Goal: Task Accomplishment & Management: Complete application form

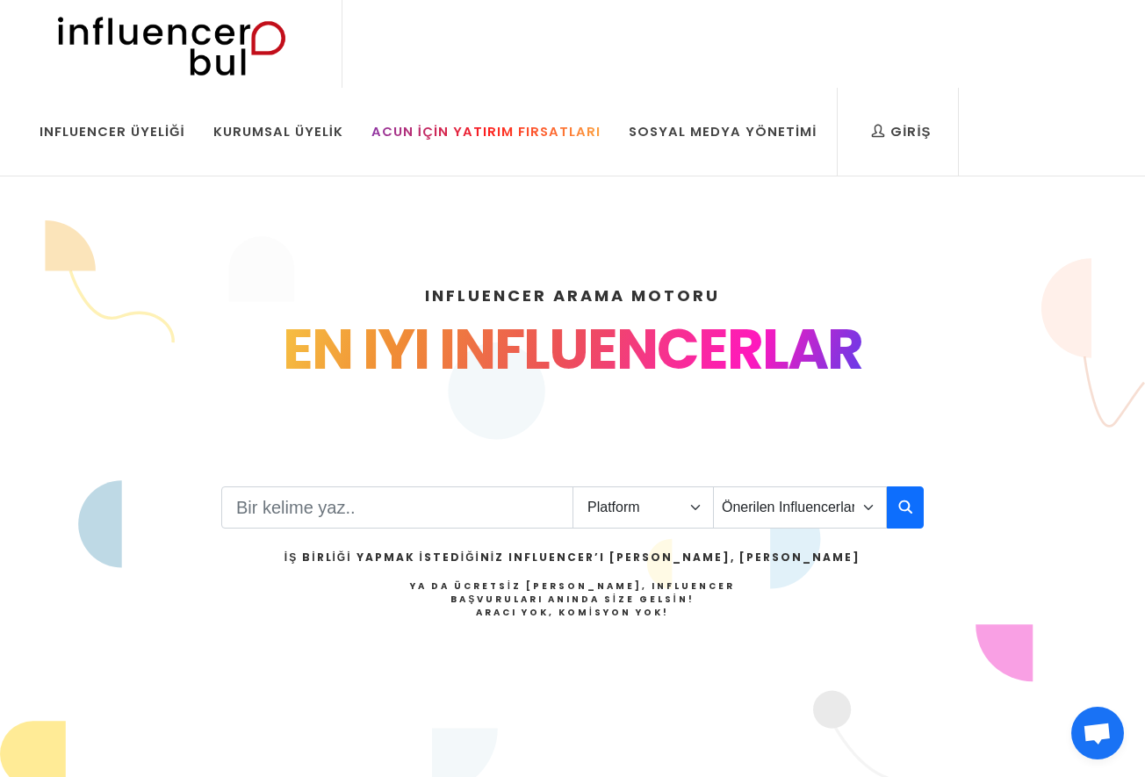
click at [499, 137] on div "Acun İçin Yatırım Fırsatları" at bounding box center [485, 131] width 229 height 19
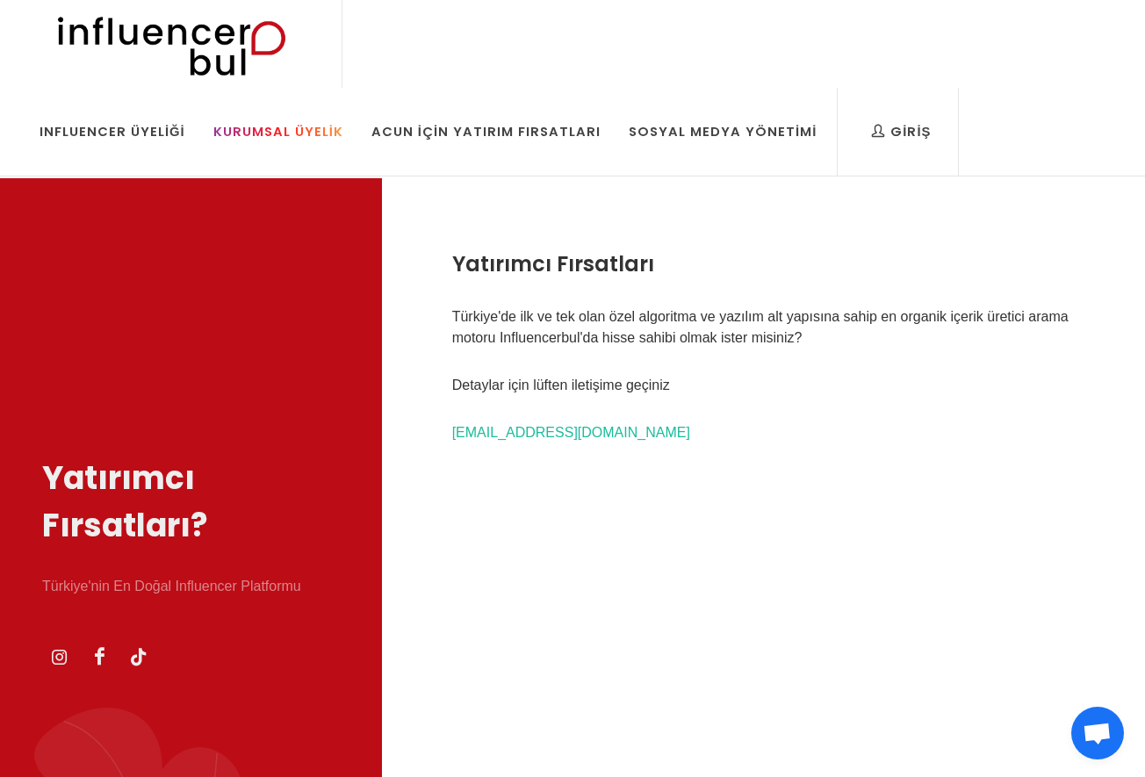
click at [322, 134] on div "Kurumsal Üyelik" at bounding box center [278, 131] width 130 height 19
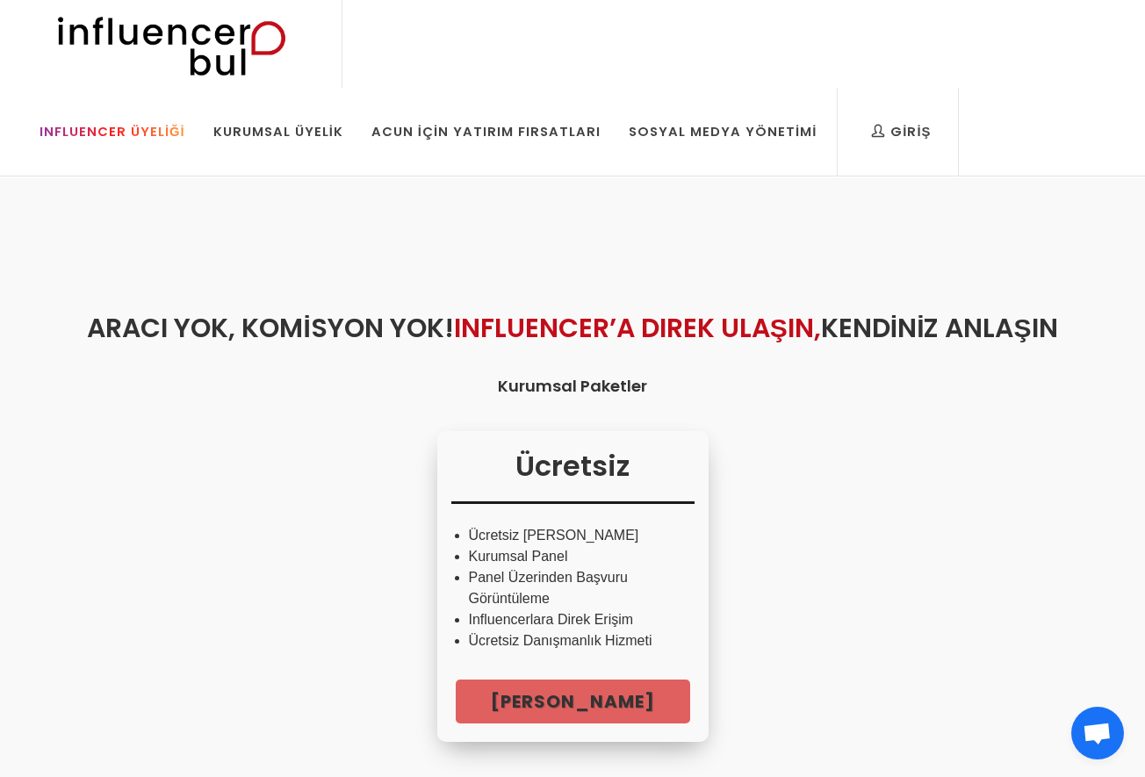
click at [119, 125] on div "Influencer Üyeliği" at bounding box center [113, 131] width 146 height 19
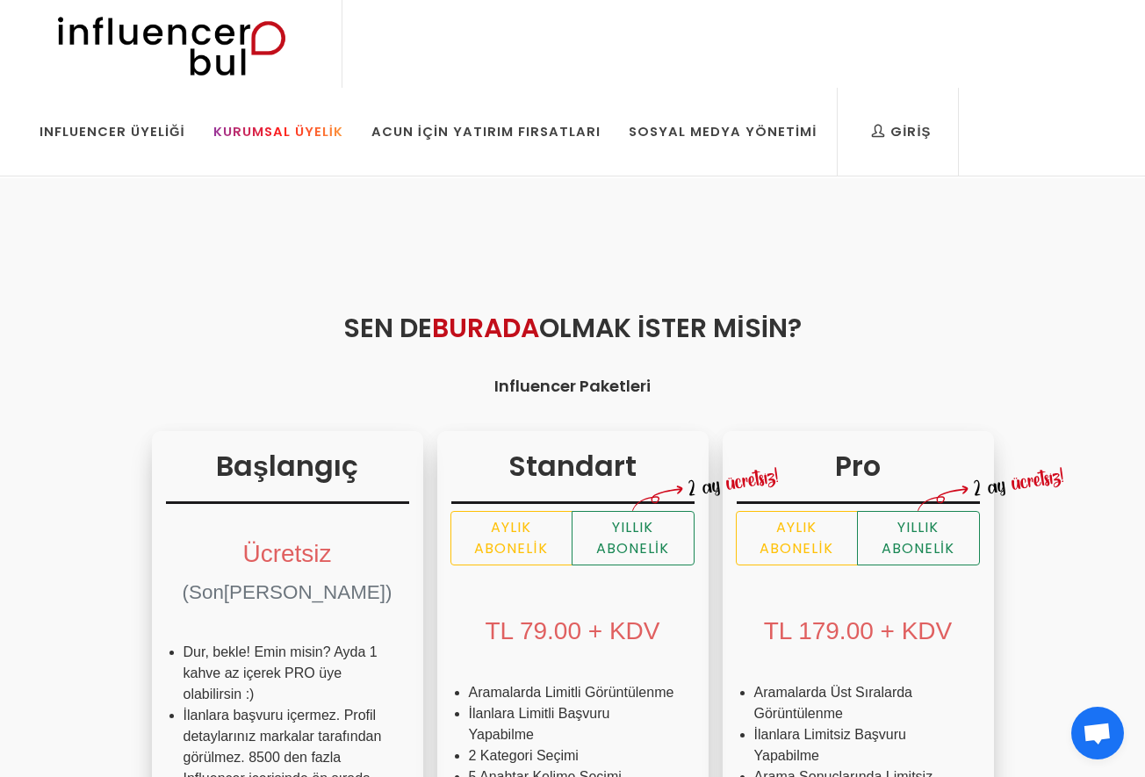
click at [244, 130] on div "Kurumsal Üyelik" at bounding box center [278, 131] width 130 height 19
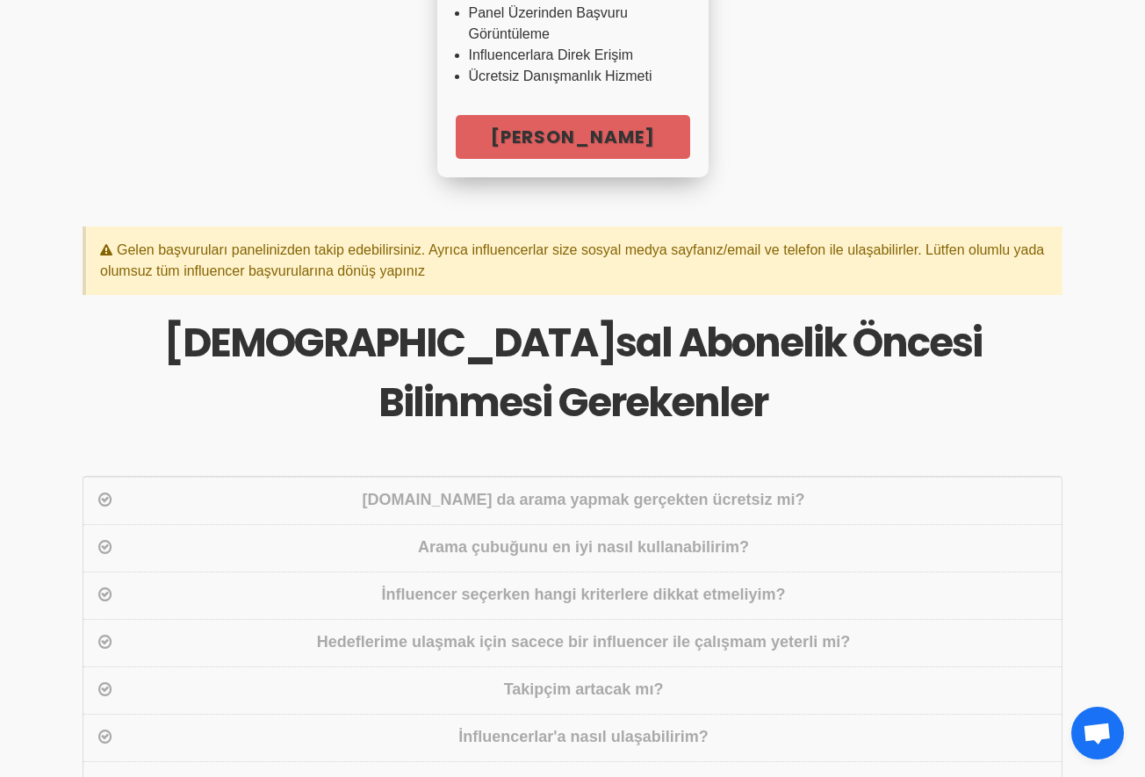
scroll to position [700, 0]
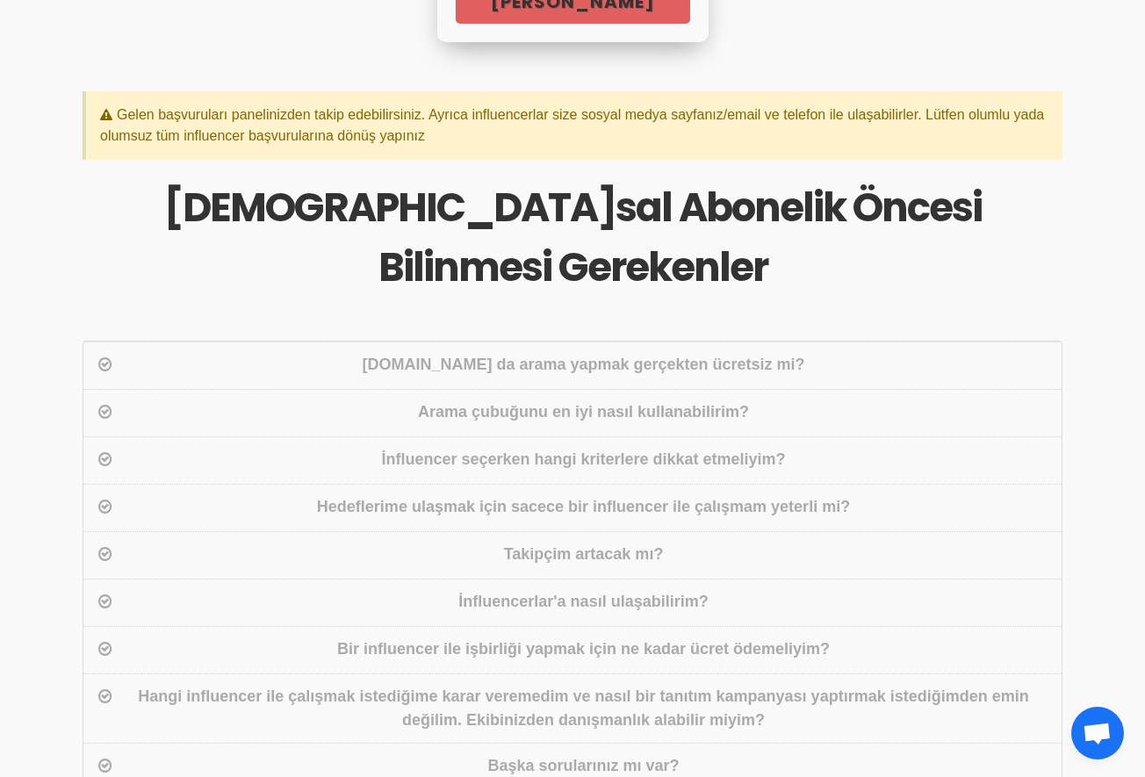
click at [637, 353] on div "Influencerbul.com da arama yapmak gerçekten ücretsiz mi?" at bounding box center [583, 365] width 935 height 25
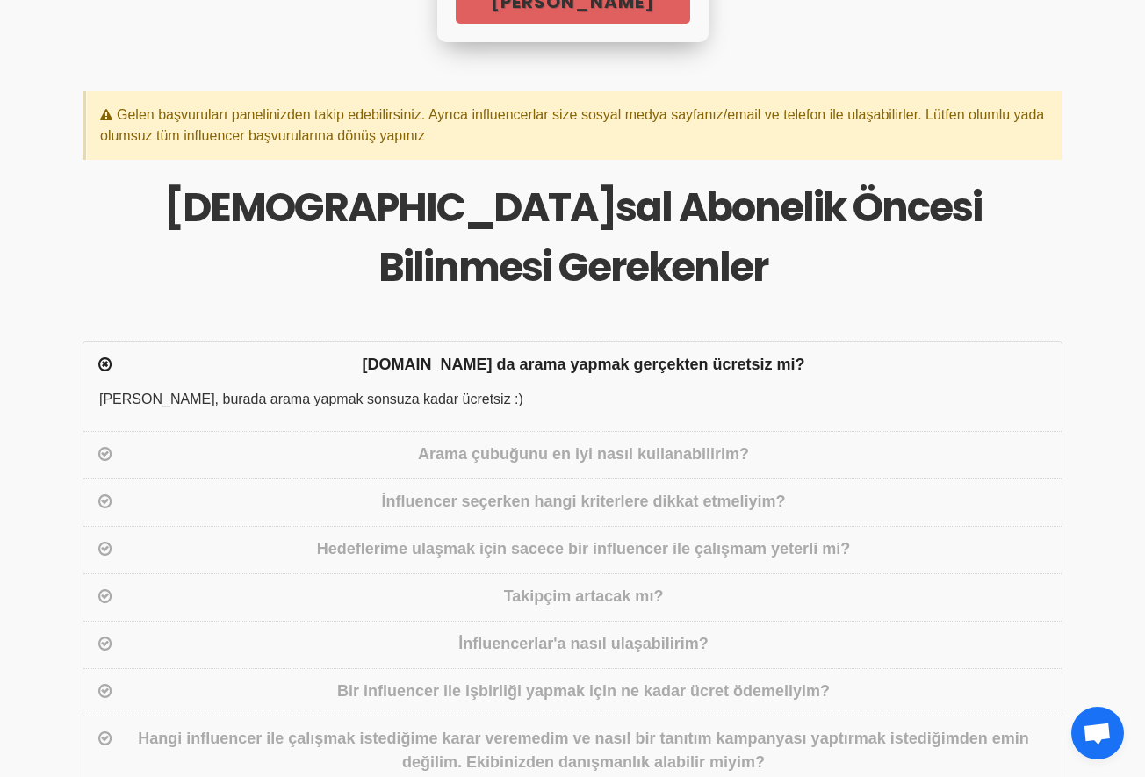
click at [603, 443] on div "Arama çubuğunu en iyi nasıl kullanabilirim?" at bounding box center [583, 455] width 935 height 25
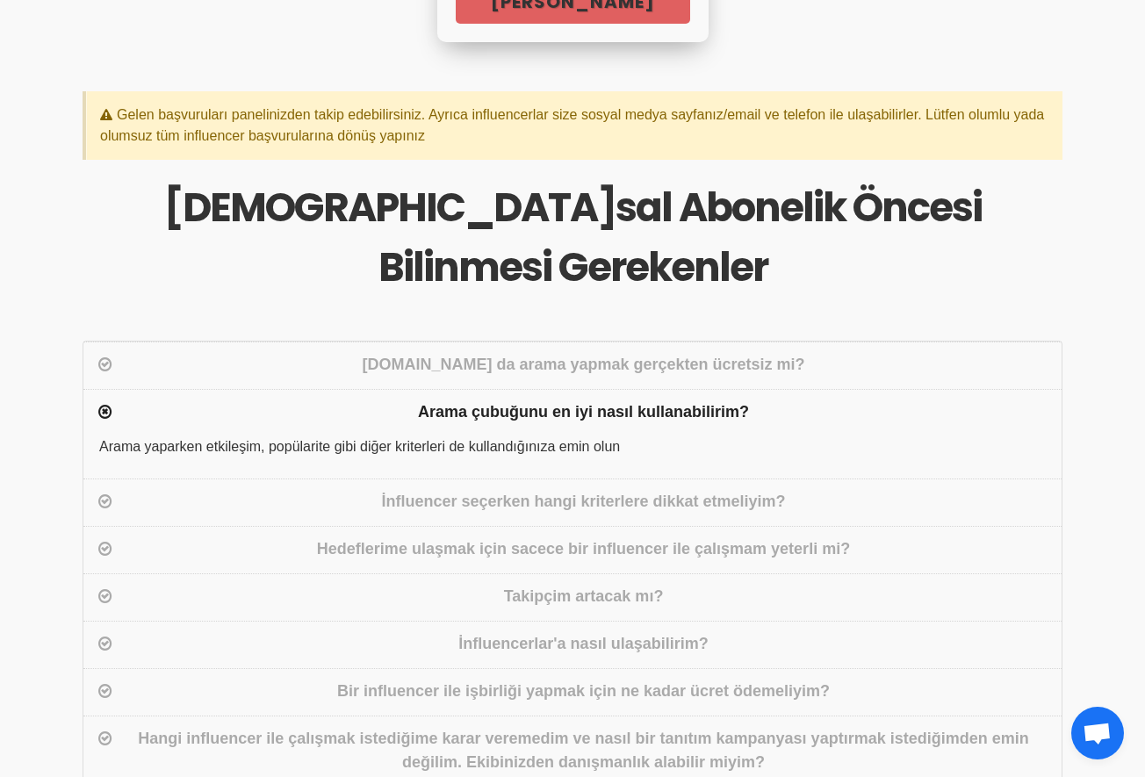
drag, startPoint x: 599, startPoint y: 486, endPoint x: 615, endPoint y: 482, distance: 16.2
click at [600, 490] on div "İnfluencer seçerken hangi kriterlere dikkat etmeliyim?" at bounding box center [583, 502] width 935 height 25
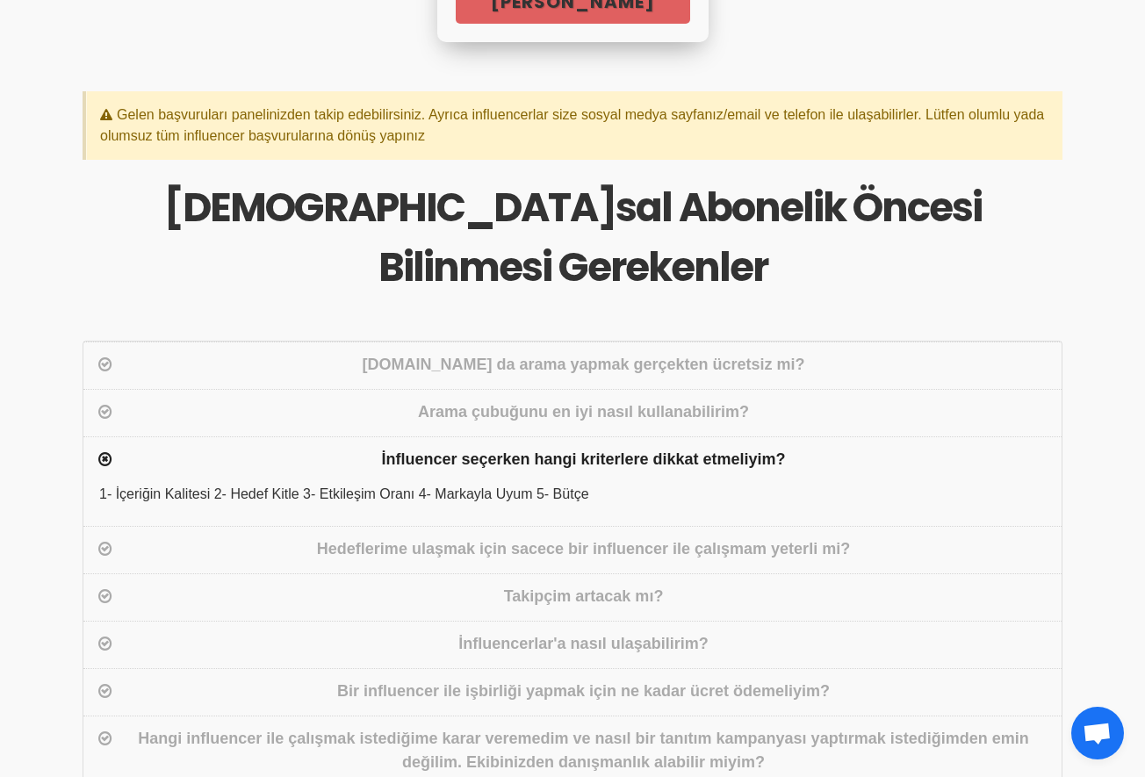
click at [430, 537] on div "Hedeflerime ulaşmak için sacece bir influencer ile çalışmam yeterli mi?" at bounding box center [583, 549] width 935 height 25
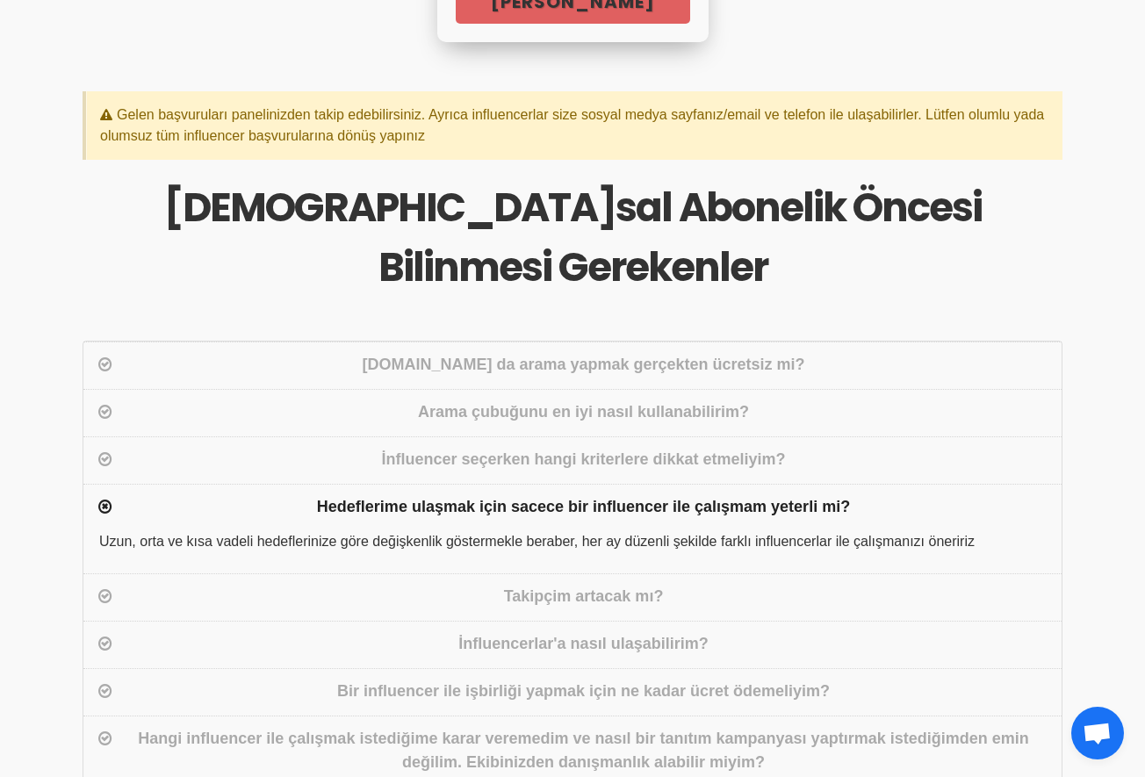
scroll to position [725, 0]
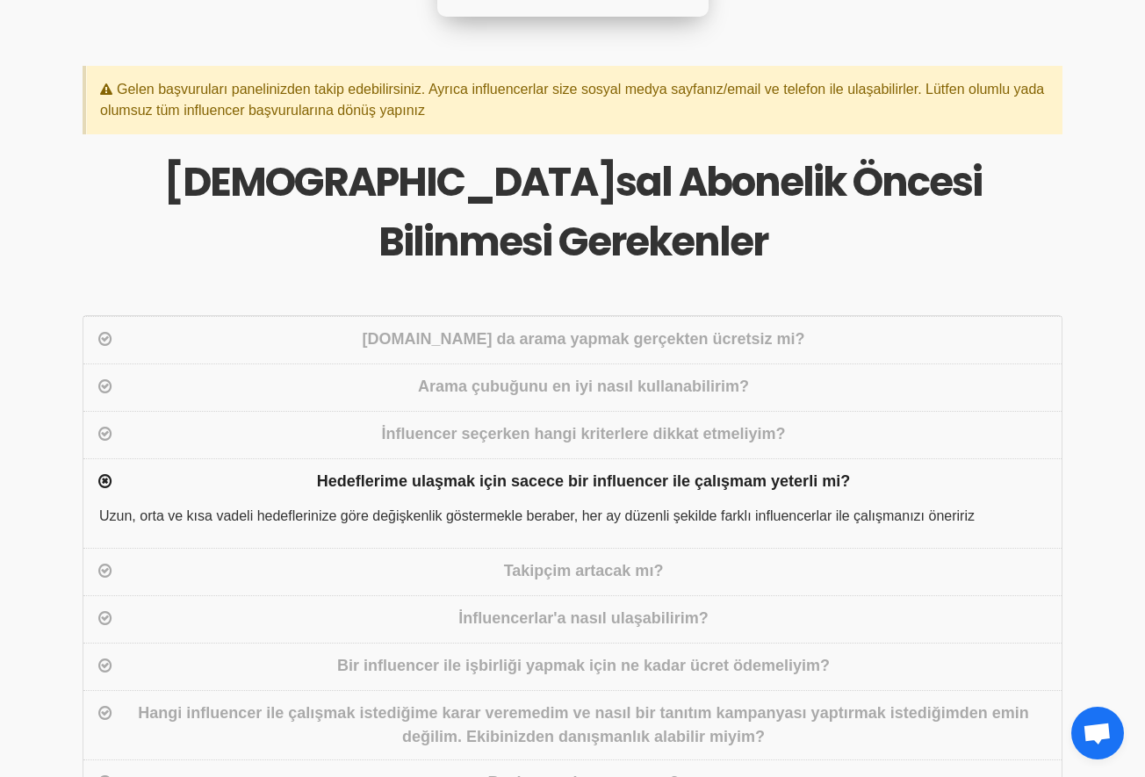
click at [546, 559] on div "Takipçim artacak mı?" at bounding box center [583, 571] width 935 height 25
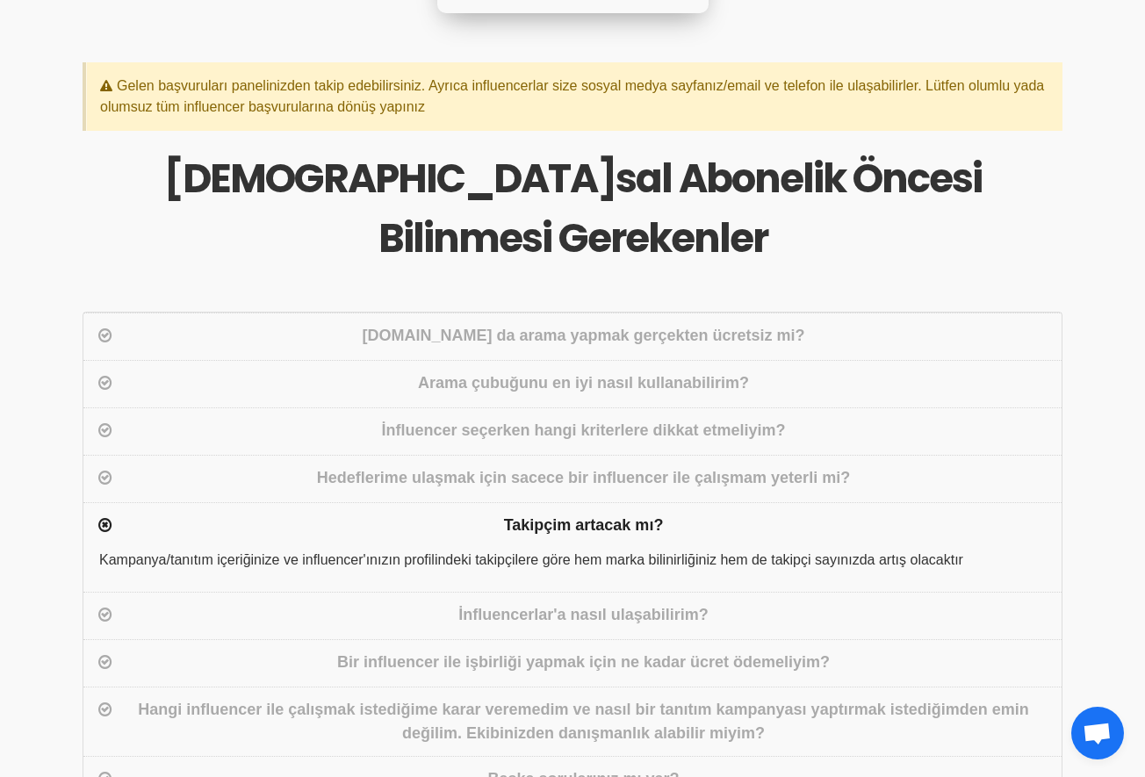
scroll to position [747, 0]
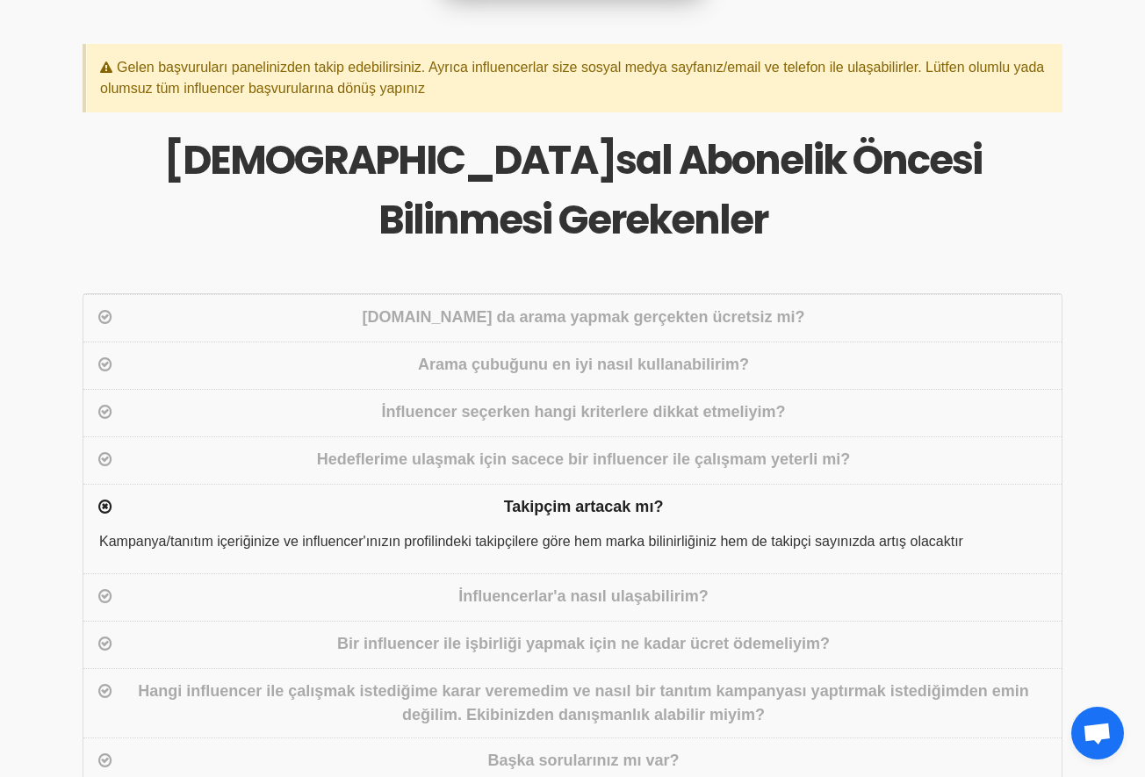
click at [579, 573] on div "İnfluencerlar'a nasıl ulaşabilirim?" at bounding box center [572, 596] width 978 height 47
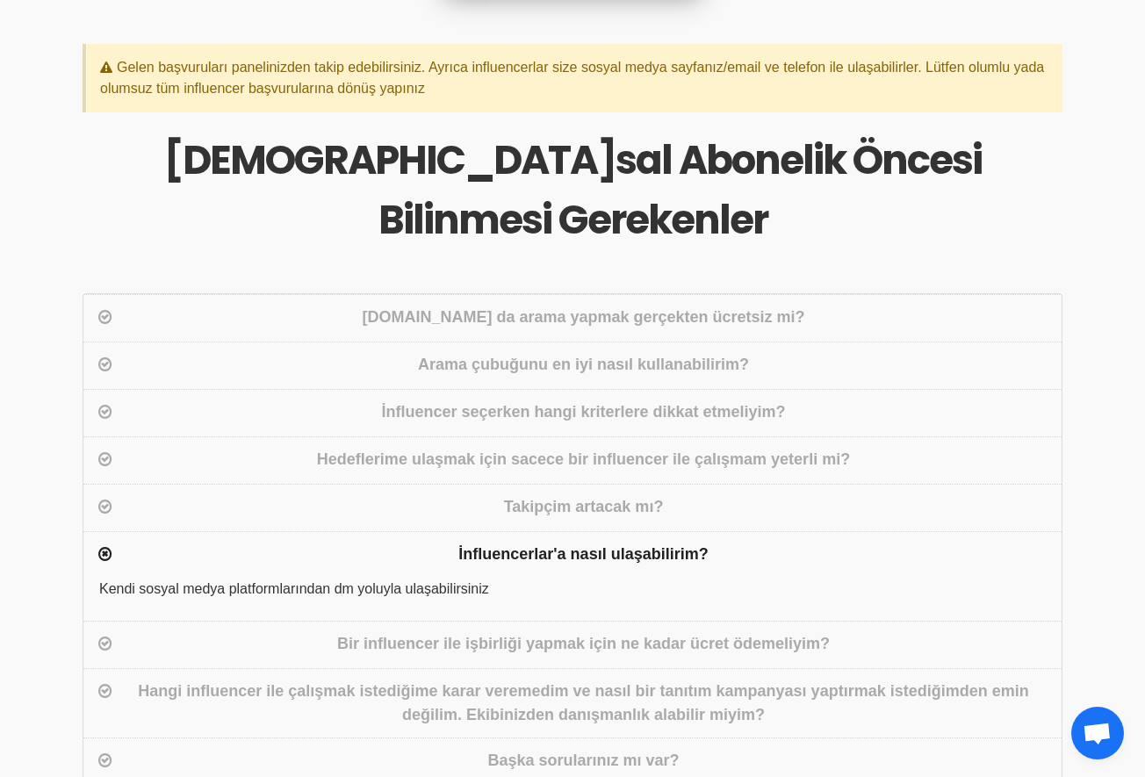
scroll to position [812, 0]
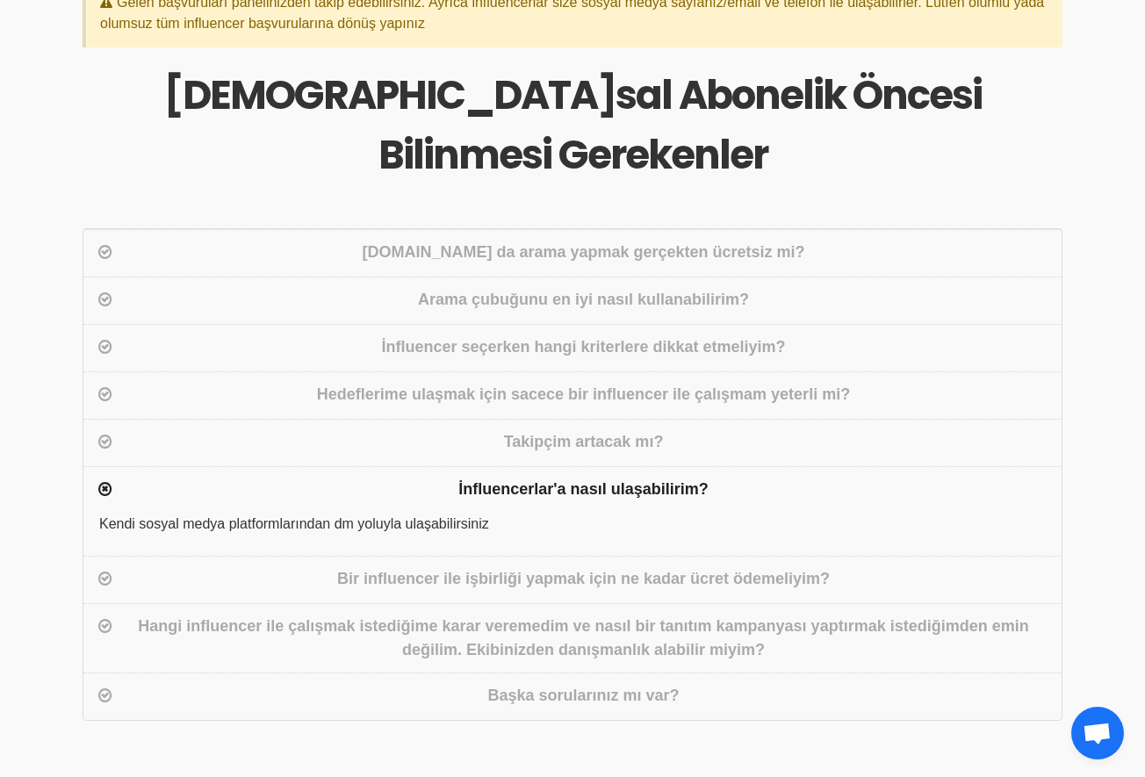
click at [461, 567] on div "Bir influencer ile işbirliği yapmak için ne kadar ücret ödemeliyim?" at bounding box center [583, 579] width 935 height 25
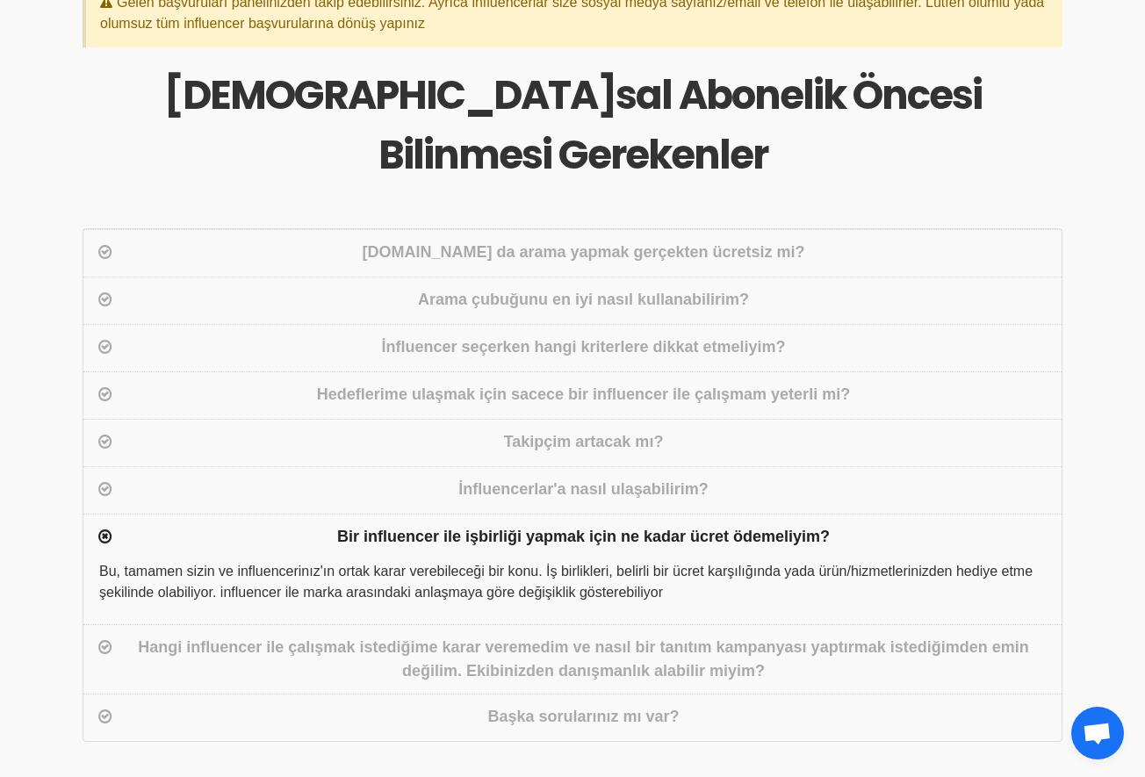
click at [583, 636] on div "Hangi influencer ile çalışmak istediğime karar veremedim ve nasıl bir tanıtım k…" at bounding box center [583, 659] width 935 height 47
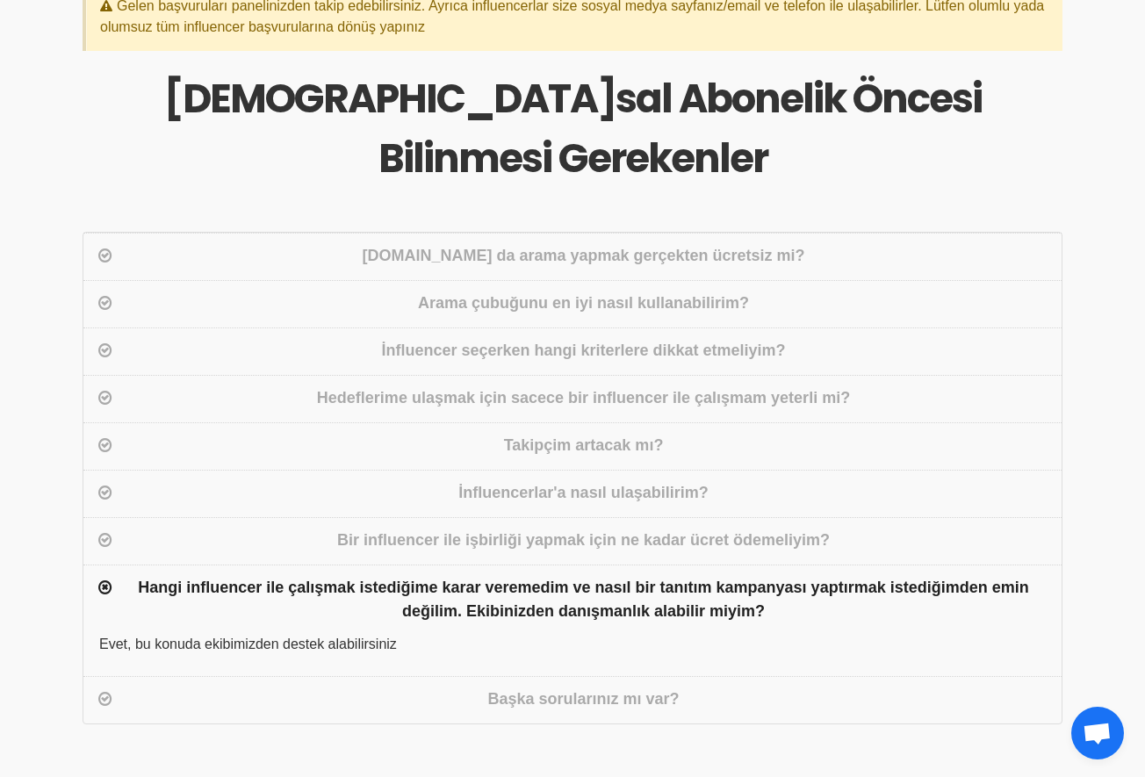
scroll to position [805, 0]
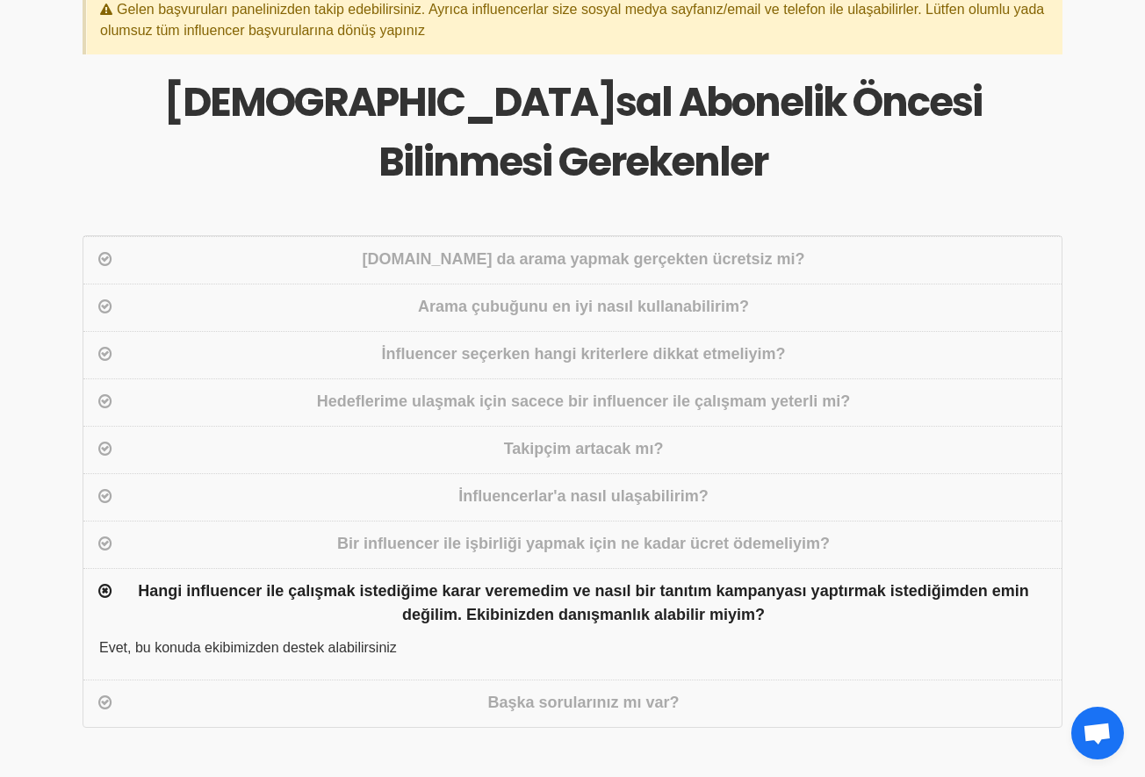
click at [590, 691] on div "Başka sorularınız mı var?" at bounding box center [583, 703] width 935 height 25
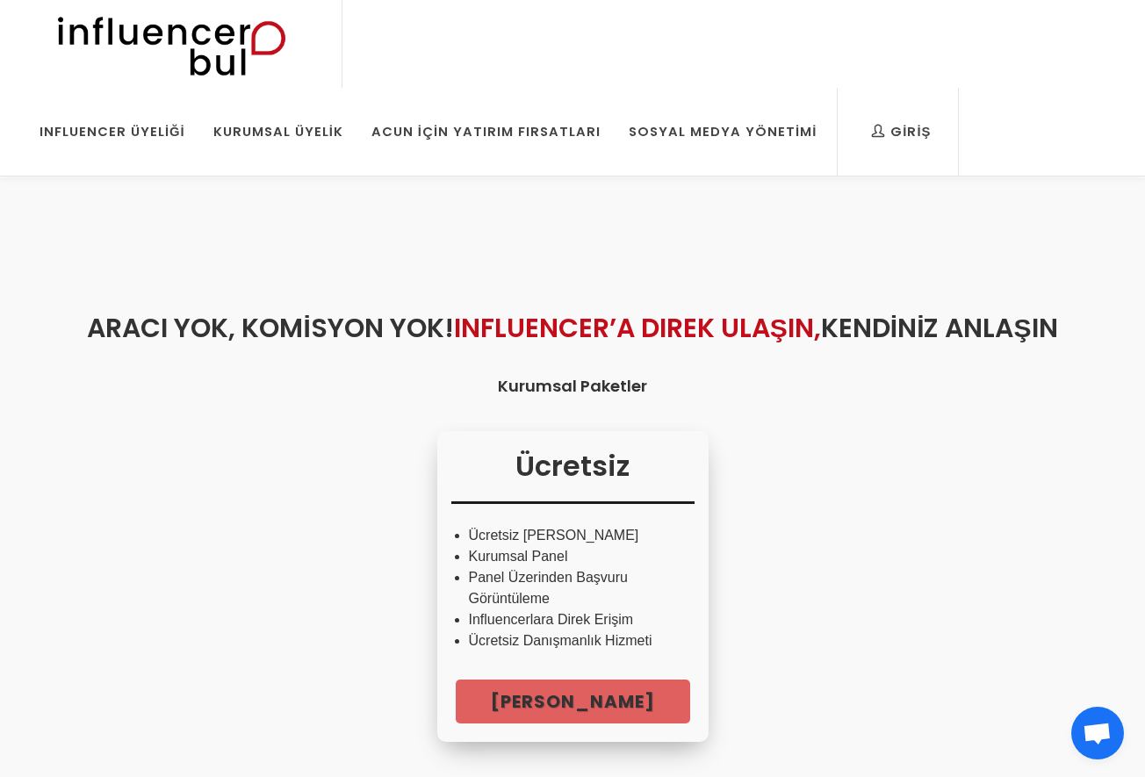
scroll to position [361, 0]
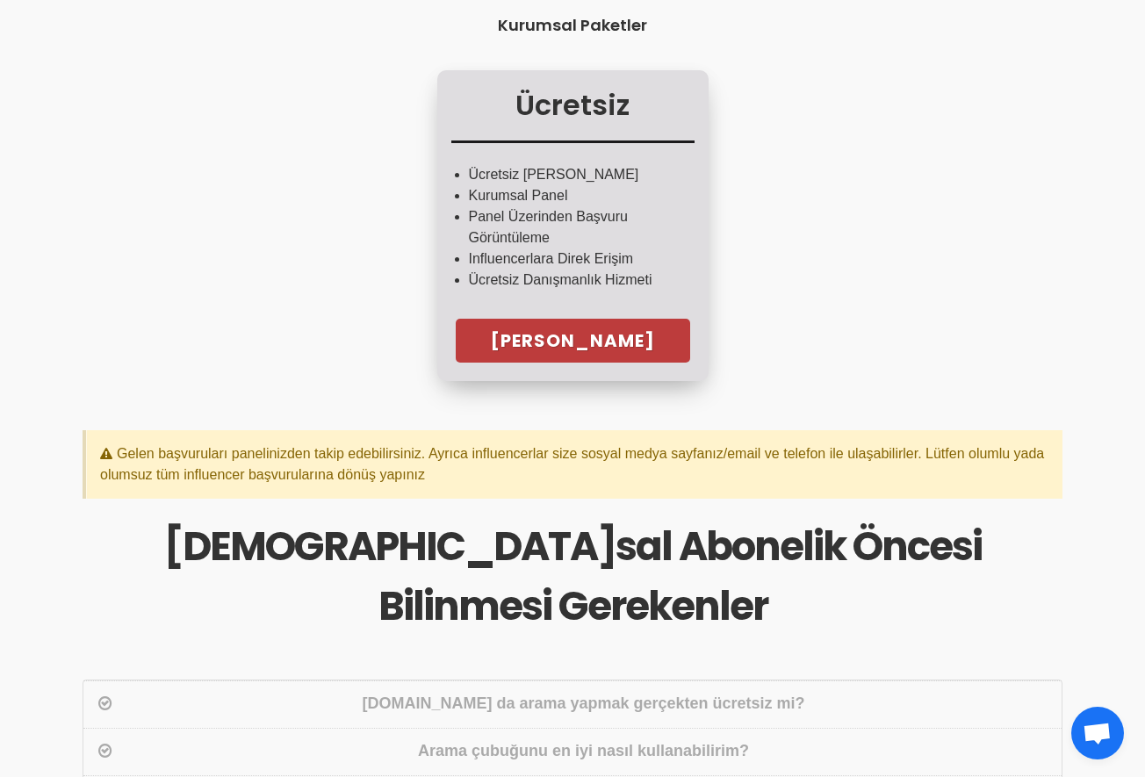
click at [569, 363] on link "Hemen Başla" at bounding box center [573, 341] width 234 height 44
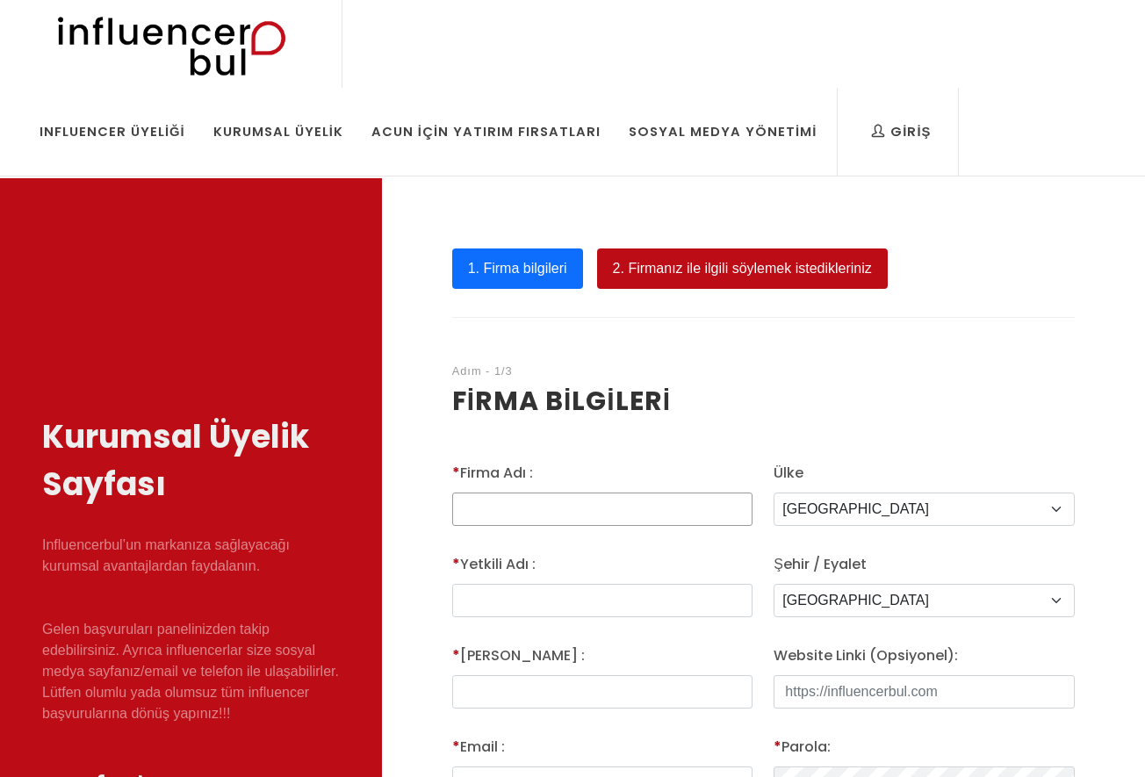
click at [631, 504] on input "* Firma Adı :" at bounding box center [602, 509] width 301 height 33
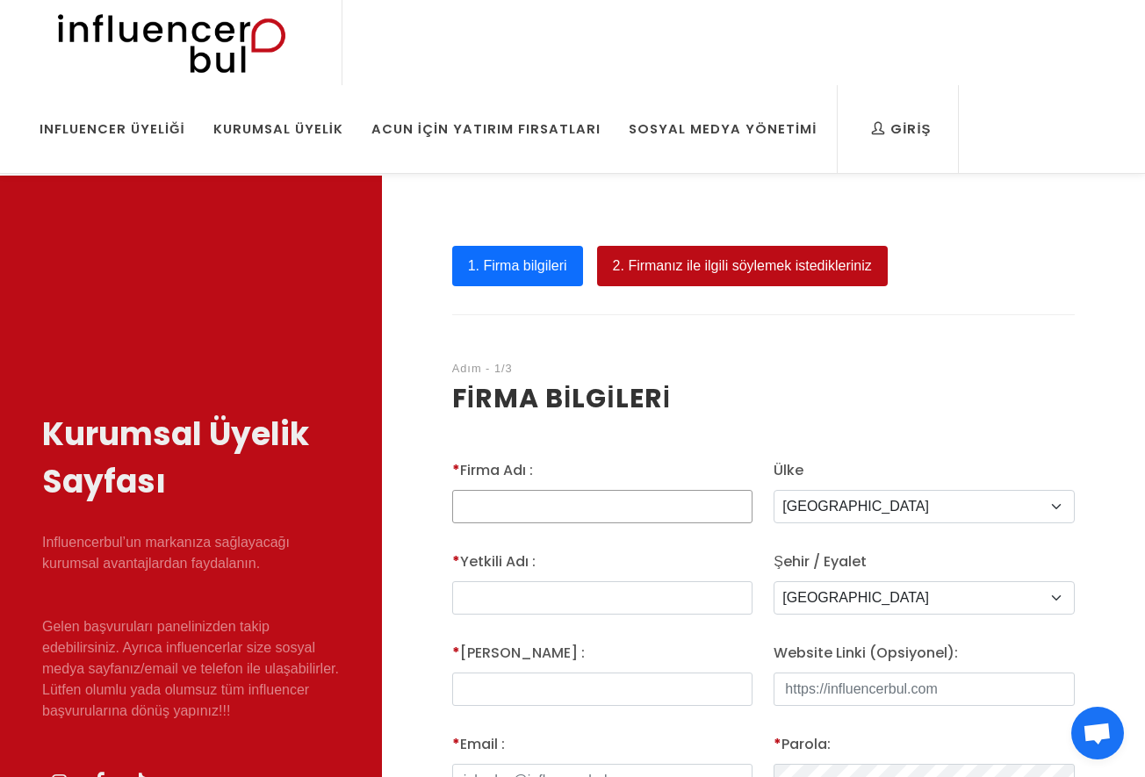
scroll to position [50, 0]
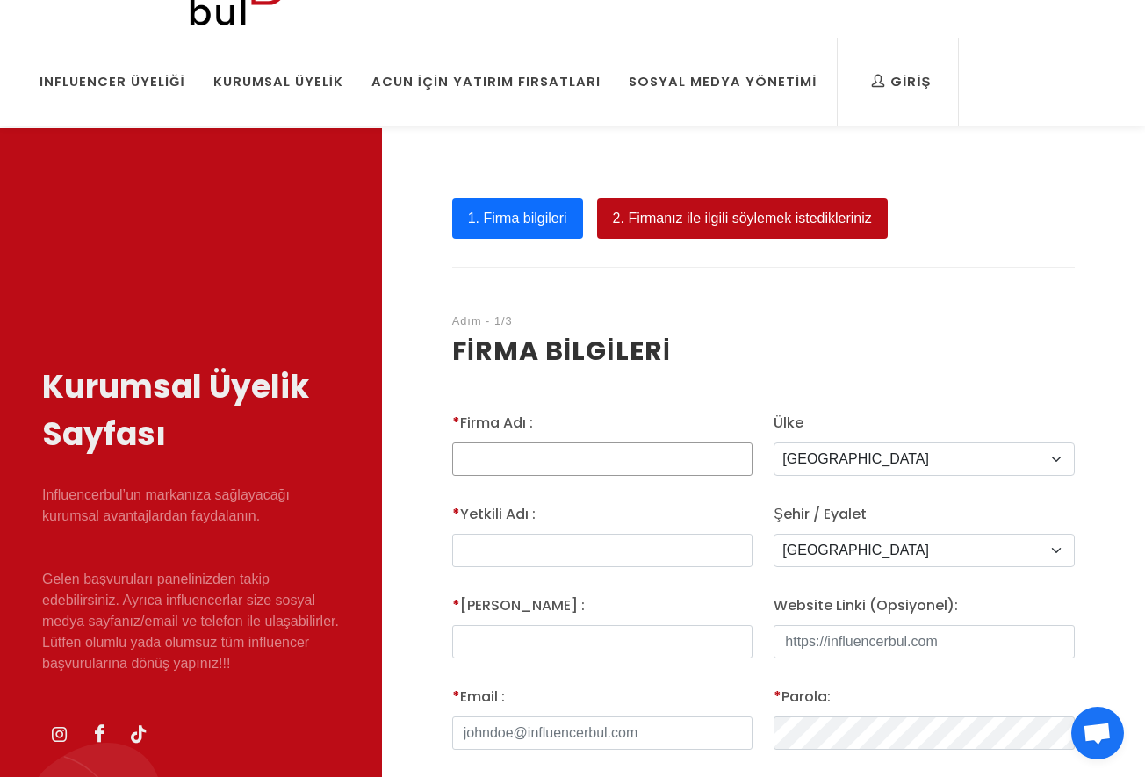
type input "m"
type input "Media Prime"
click at [565, 553] on input "Emre Yılmaz" at bounding box center [602, 550] width 301 height 33
type input "Emre"
type input "Yılmaz"
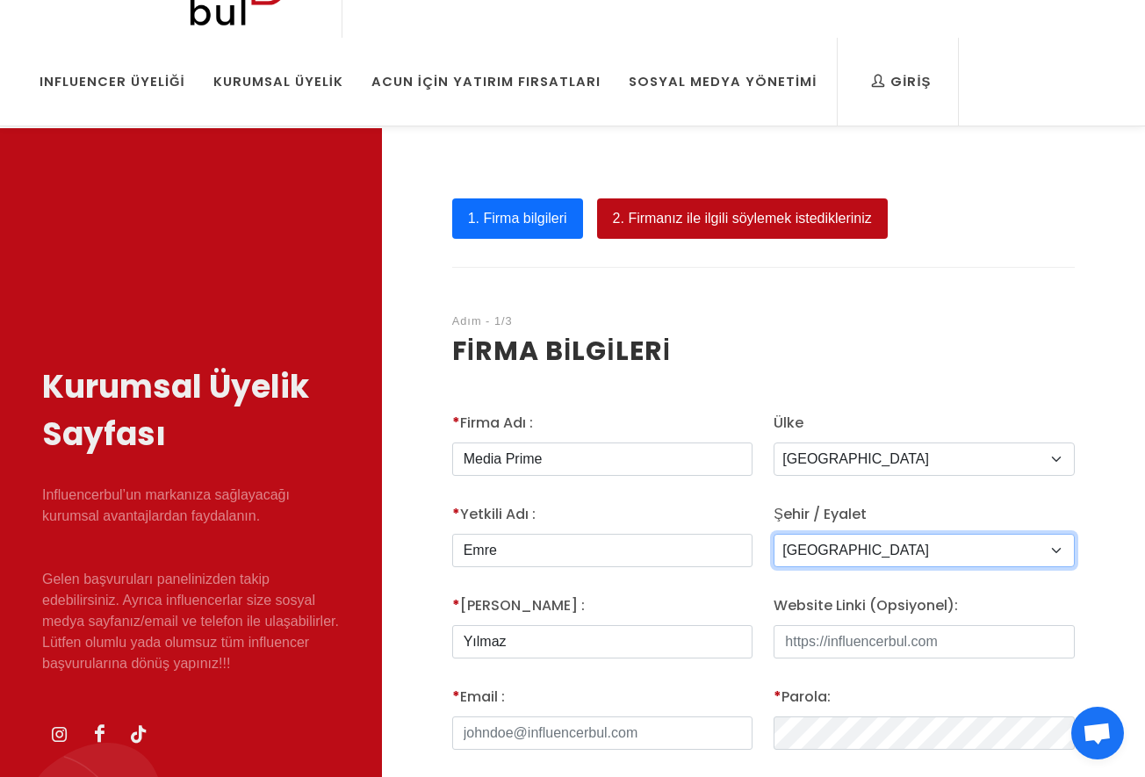
select select "3703"
click at [876, 636] on input "Website Linki (Opsiyonel):" at bounding box center [924, 641] width 301 height 33
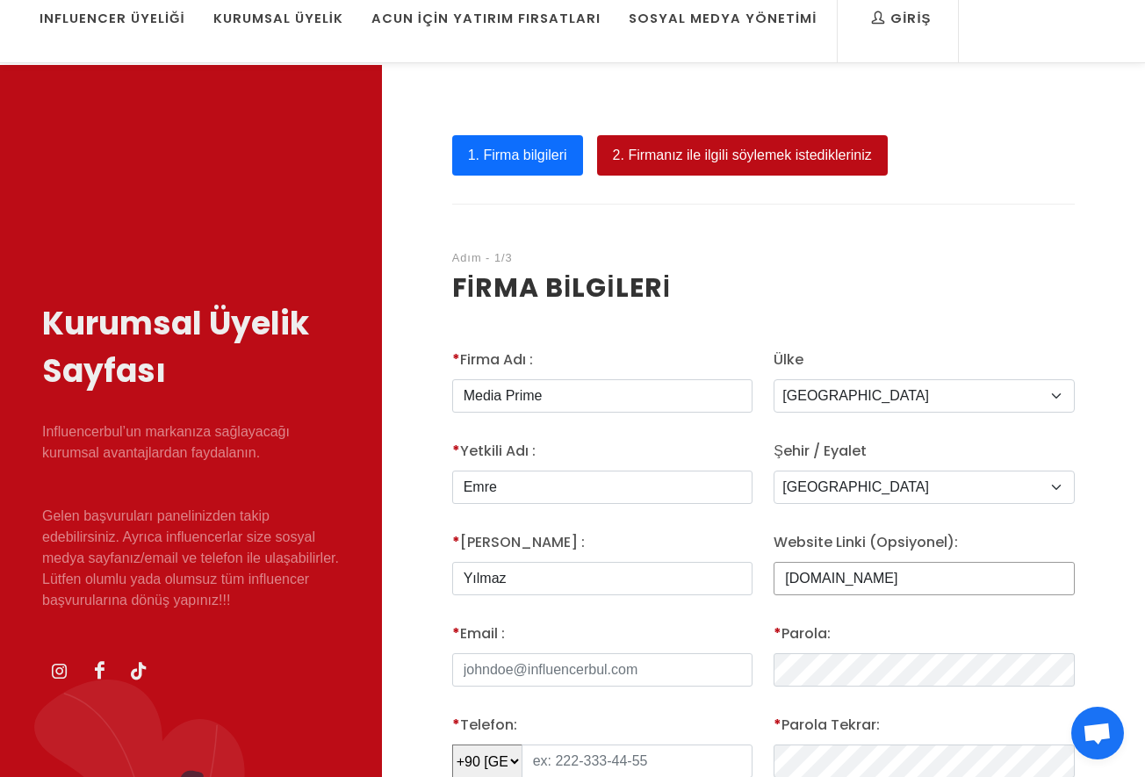
type input "www.mediaprime.com.tr"
type input "[EMAIL_ADDRESS][DOMAIN_NAME]"
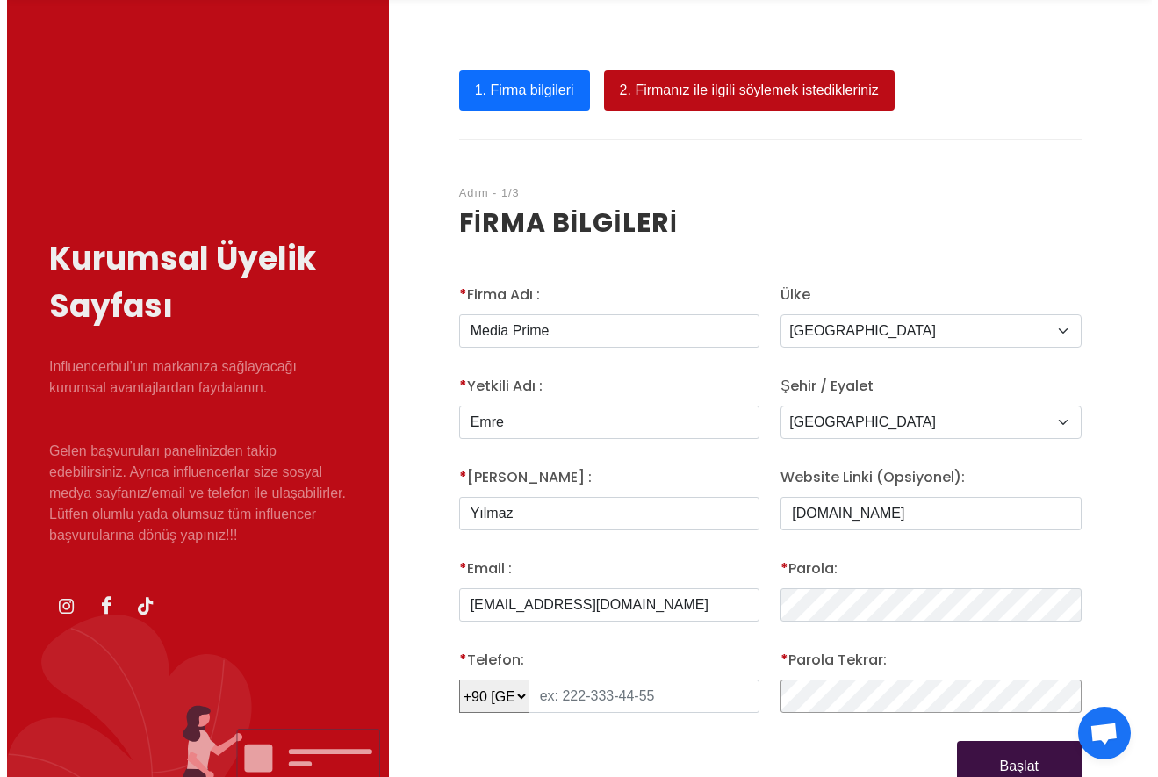
scroll to position [228, 0]
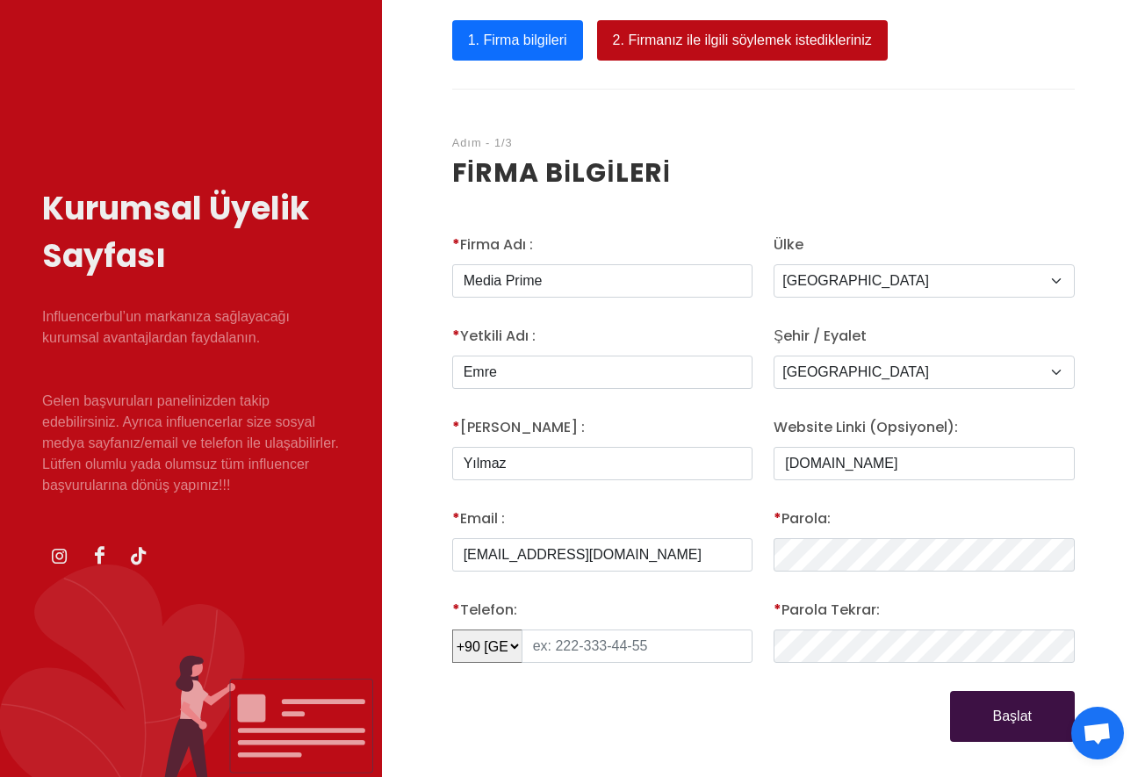
click at [1036, 718] on button "Başlat" at bounding box center [1012, 716] width 125 height 51
click at [996, 716] on button "Başlat" at bounding box center [1012, 716] width 125 height 51
type input "6"
type input "532 179 27 91"
click at [980, 711] on button "Başlat" at bounding box center [1012, 716] width 125 height 51
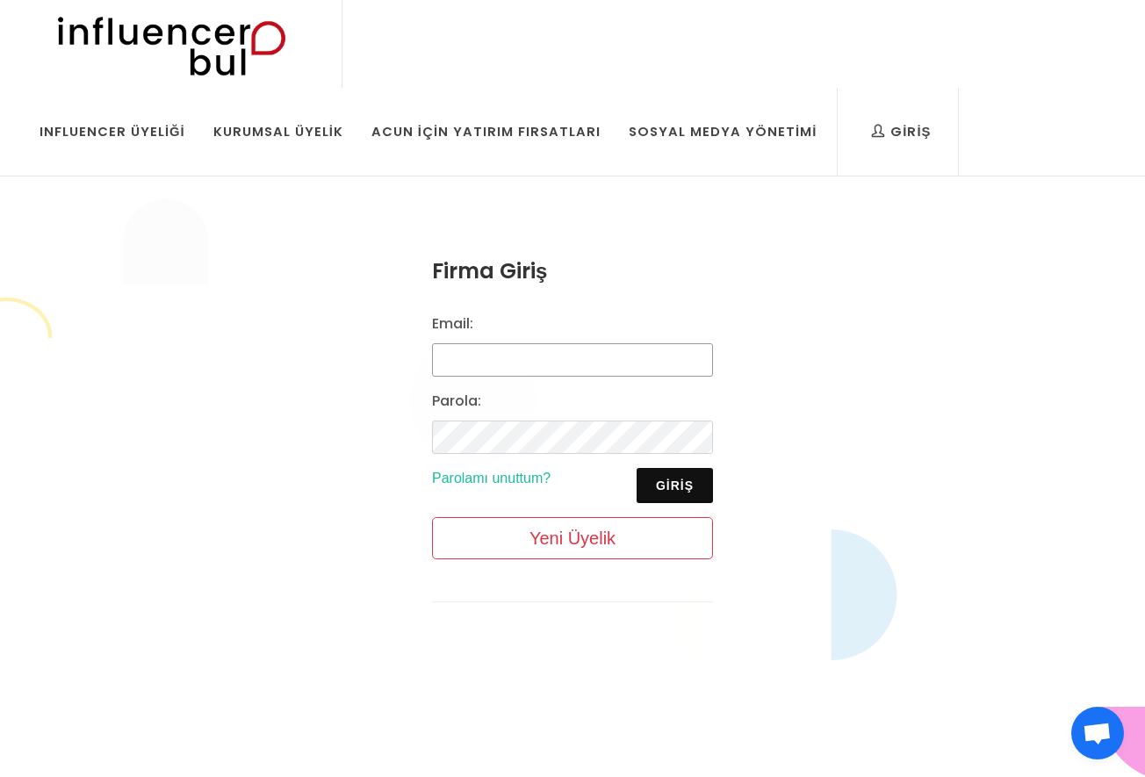
type input "[EMAIL_ADDRESS][DOMAIN_NAME]"
click at [703, 476] on button "Giriş" at bounding box center [675, 485] width 76 height 35
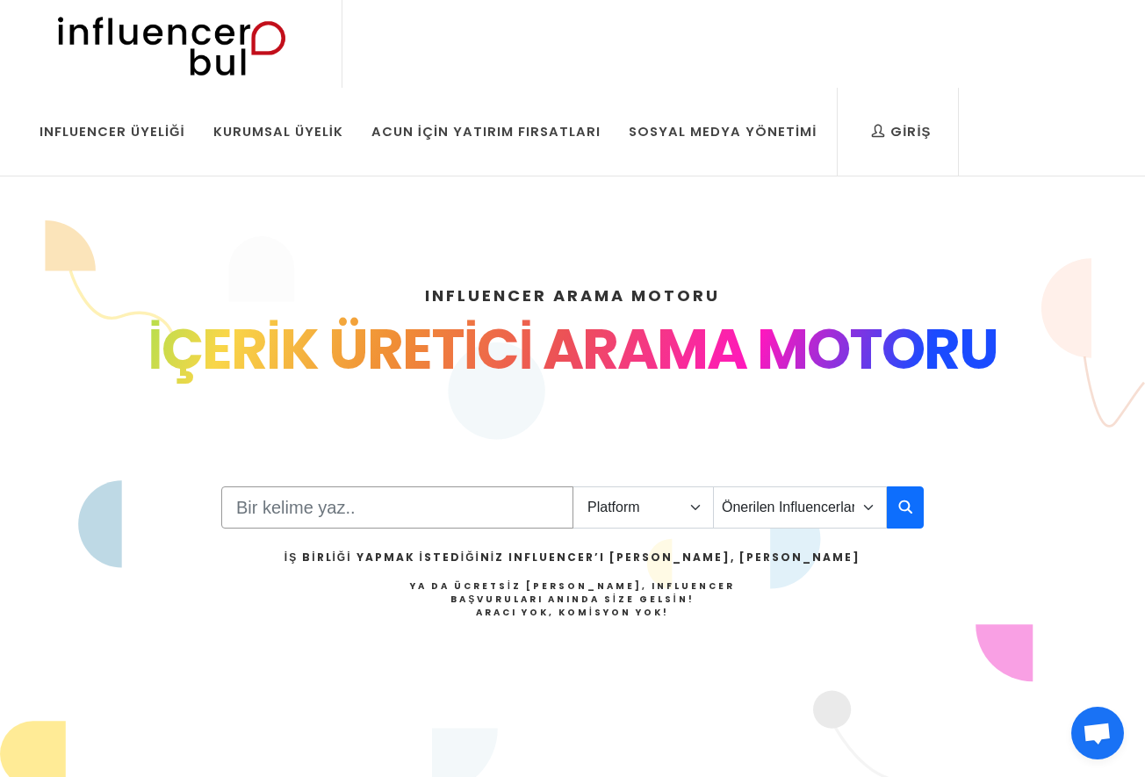
click at [391, 500] on input "Search" at bounding box center [397, 508] width 352 height 42
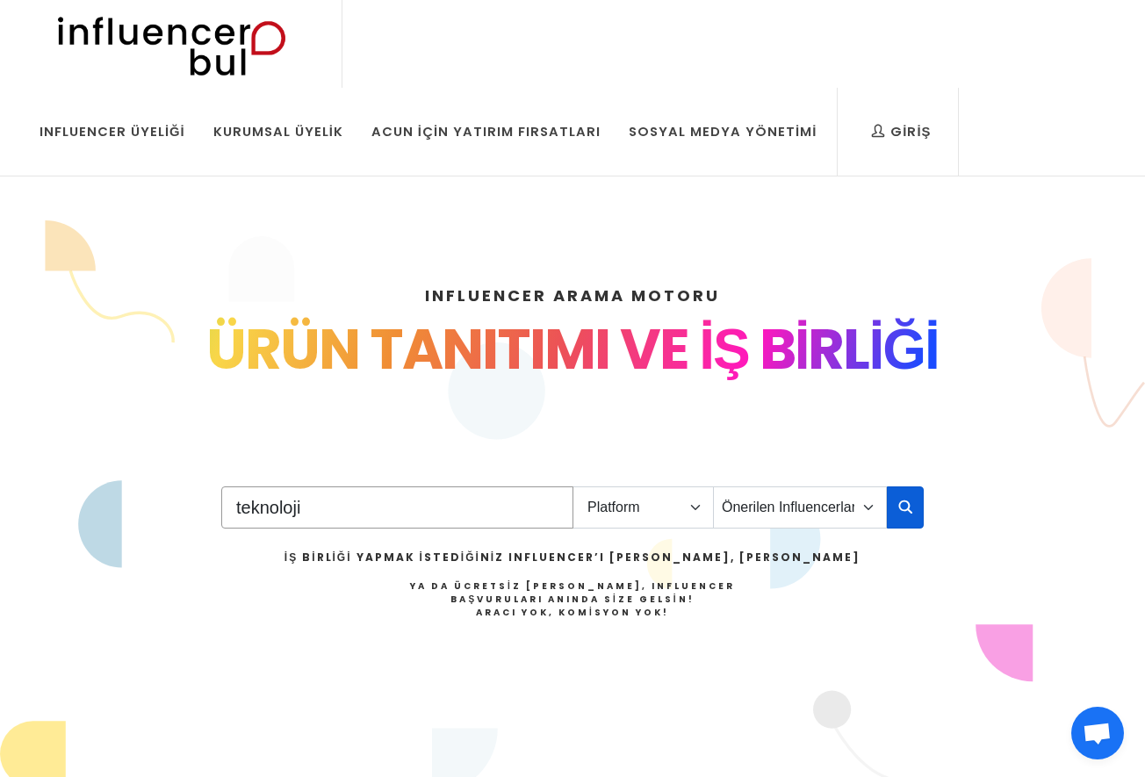
type input "teknoloji"
click at [894, 514] on button "button" at bounding box center [905, 508] width 37 height 42
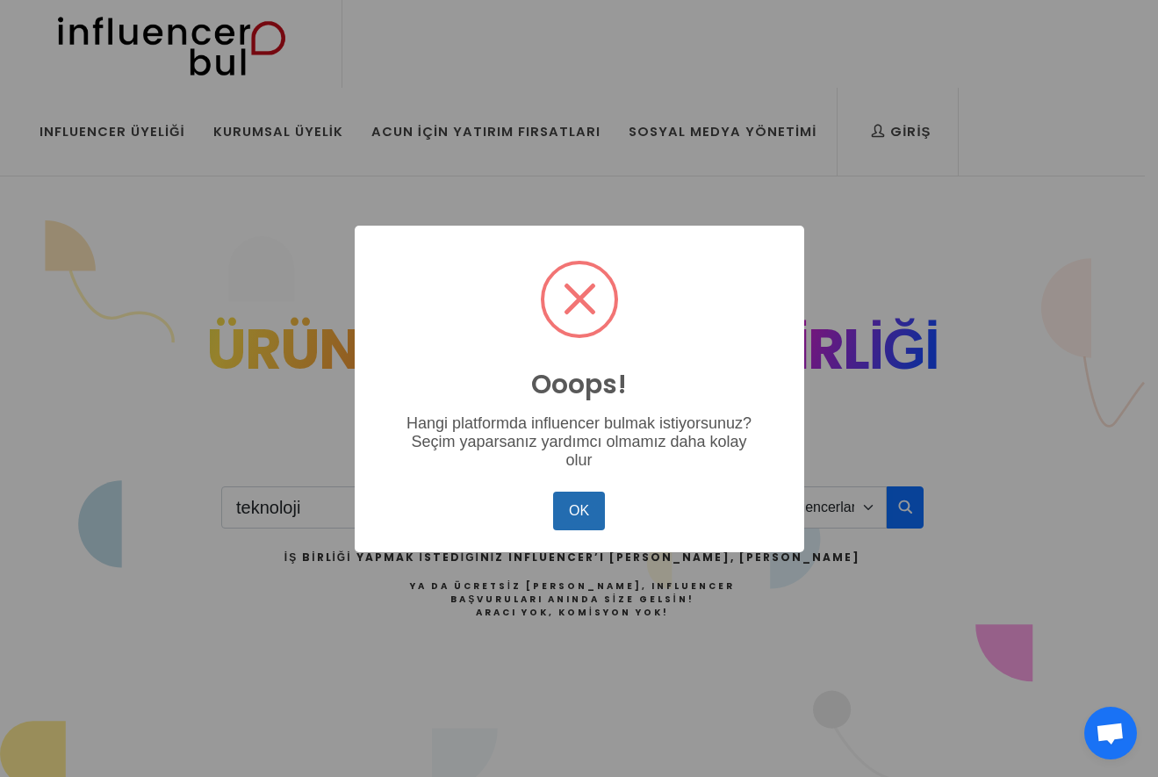
click at [591, 528] on button "OK" at bounding box center [578, 511] width 51 height 39
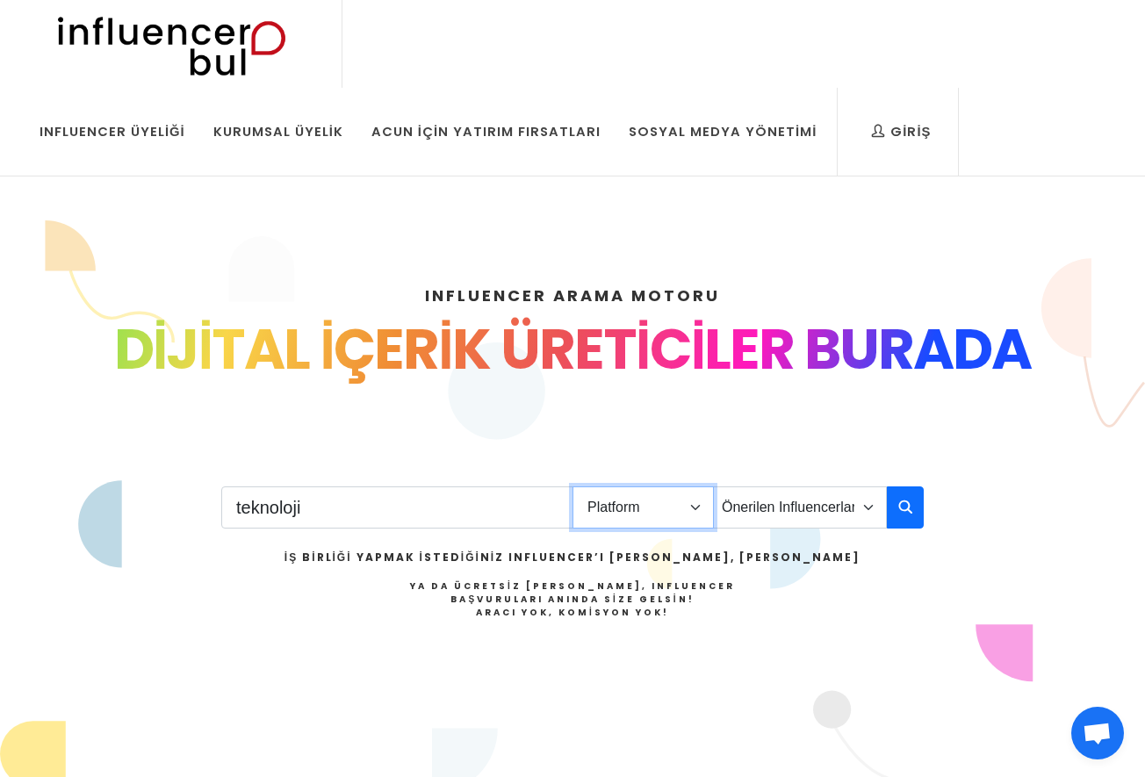
select select "1"
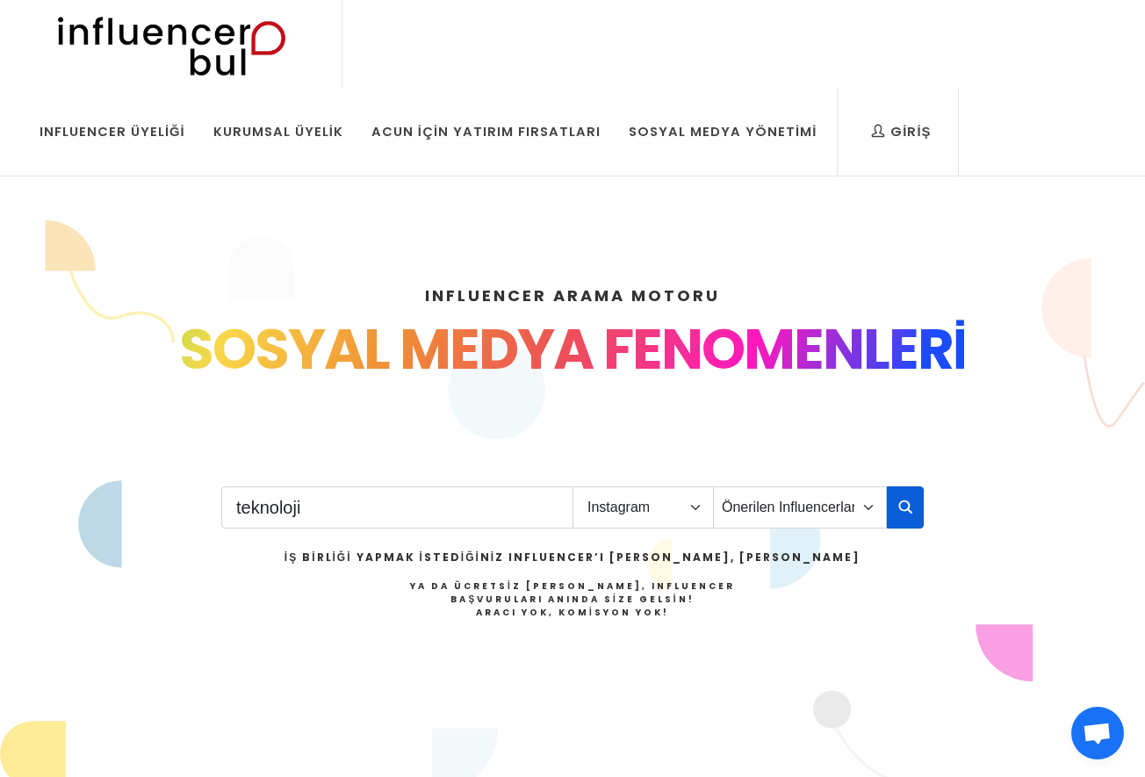
click at [908, 507] on icon "button" at bounding box center [905, 506] width 14 height 21
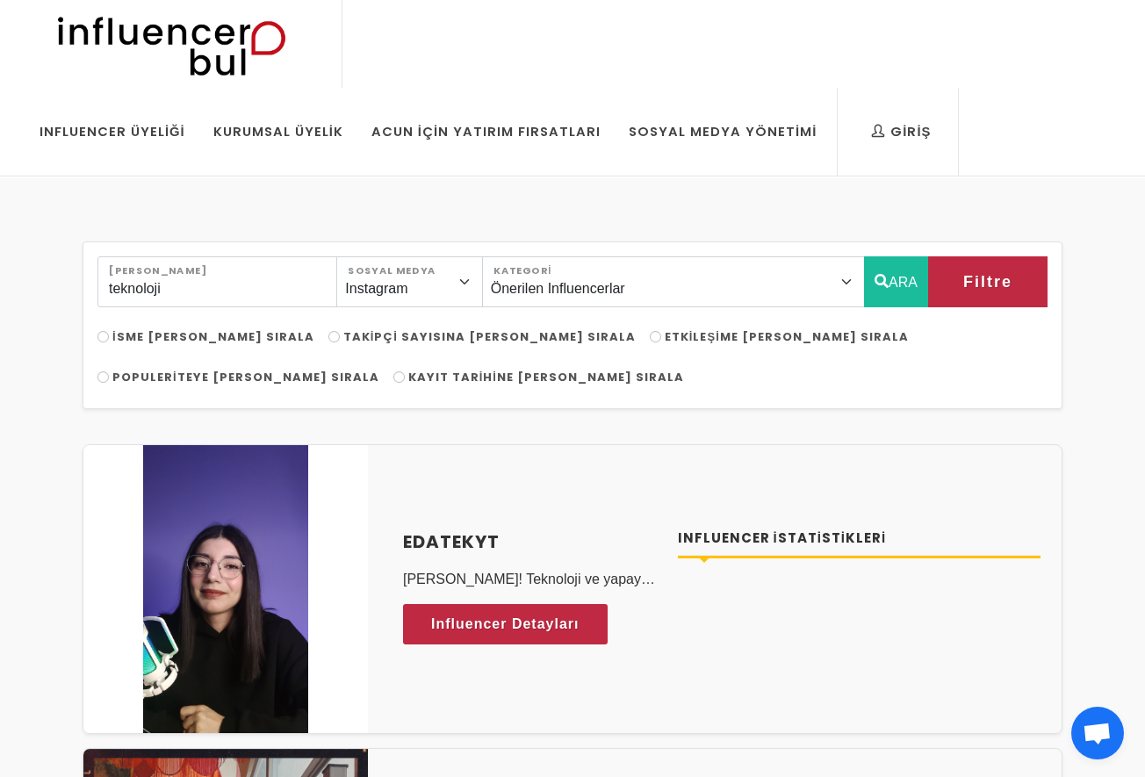
click at [328, 338] on label "Takipçi Sayısına [PERSON_NAME] Sırala" at bounding box center [481, 337] width 307 height 18
click at [328, 338] on input "Takipçi Sayısına [PERSON_NAME] Sırala" at bounding box center [333, 336] width 11 height 11
radio input "true"
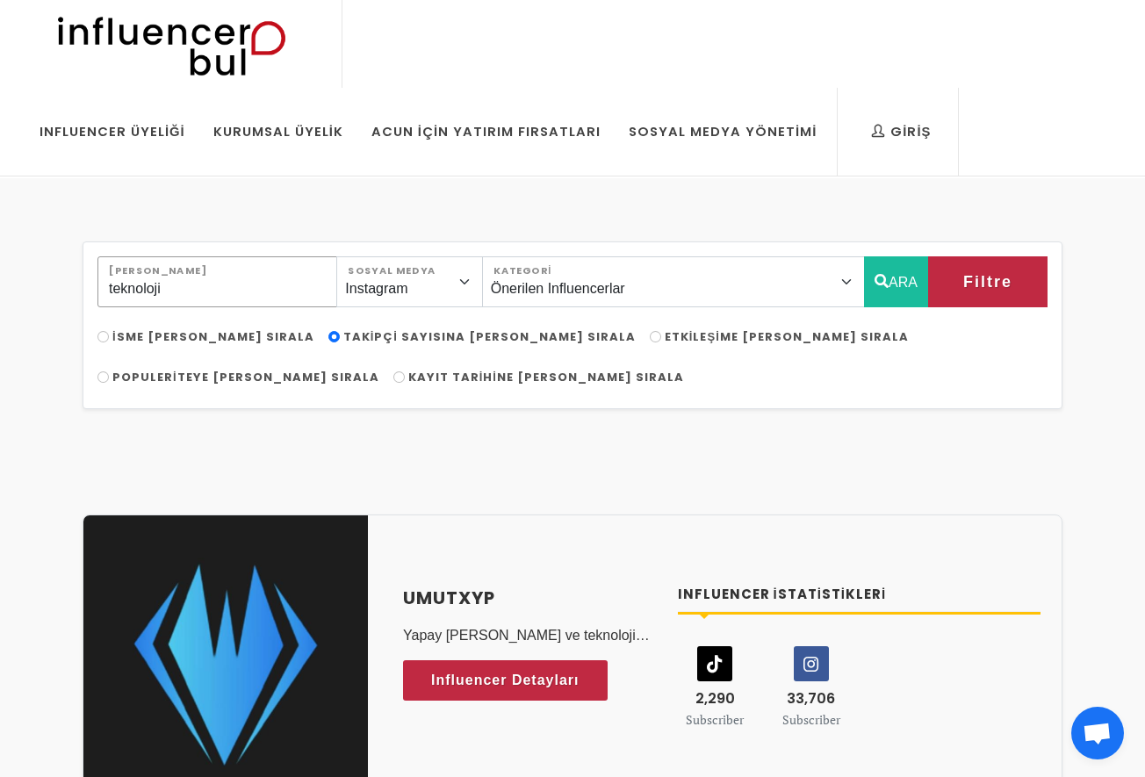
click at [271, 278] on input "teknoloji" at bounding box center [217, 281] width 240 height 51
